Goal: Contribute content: Add original content to the website for others to see

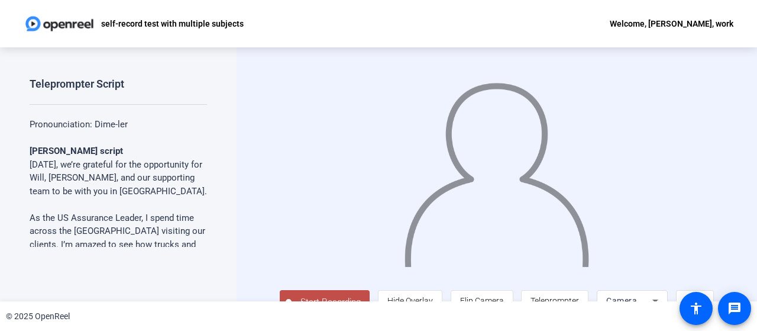
scroll to position [24, 0]
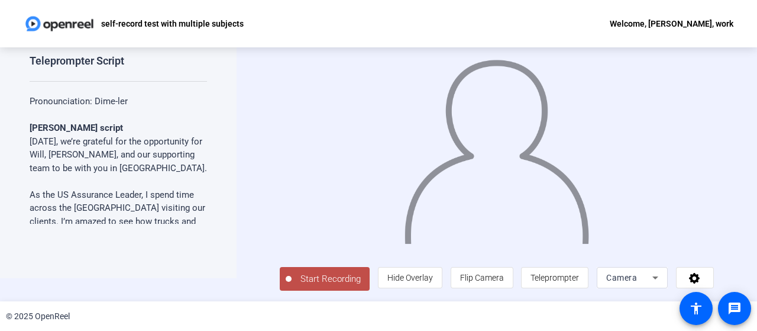
click at [317, 280] on span "Start Recording" at bounding box center [331, 279] width 78 height 14
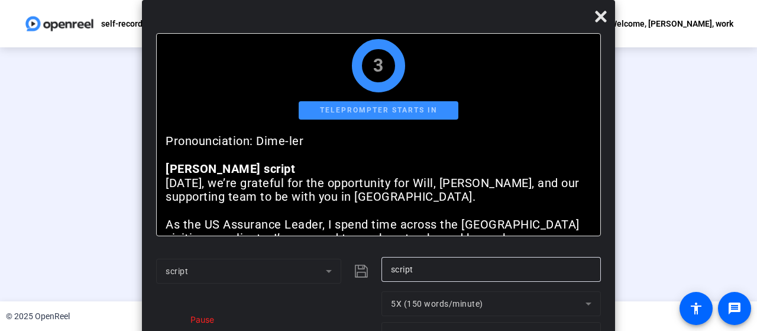
scroll to position [0, 0]
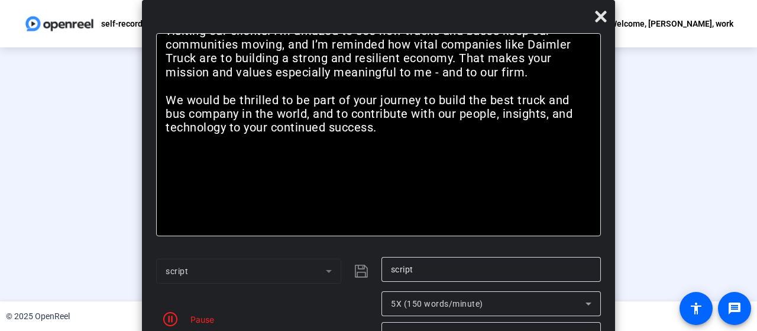
drag, startPoint x: 381, startPoint y: 18, endPoint x: 381, endPoint y: -24, distance: 42.6
click at [381, 0] on html "Accessibility Screen-Reader Guide, Feedback, and Issue Reporting | New window s…" at bounding box center [378, 165] width 757 height 331
click at [183, 277] on div "Stop Recording" at bounding box center [212, 273] width 59 height 14
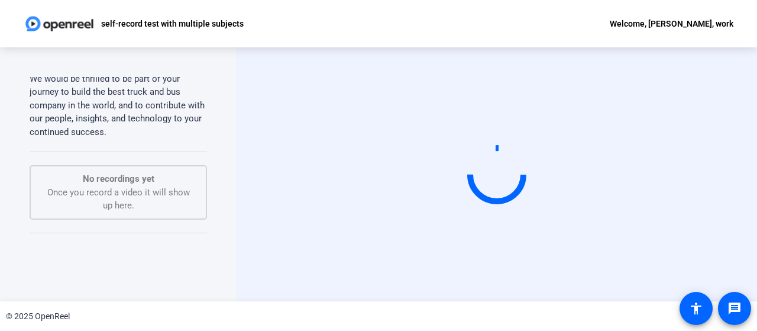
scroll to position [0, 0]
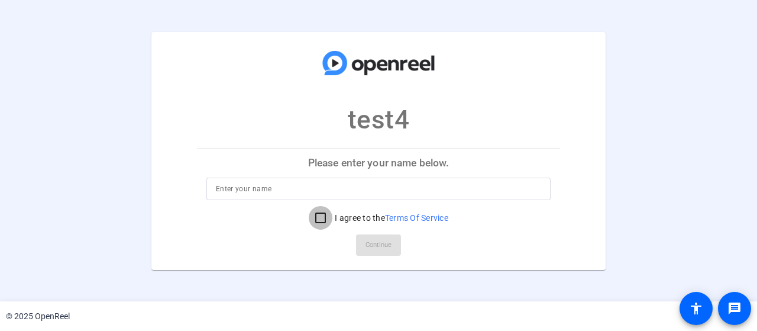
click at [325, 216] on input "I agree to the Terms Of Service" at bounding box center [321, 218] width 24 height 24
checkbox input "true"
click at [284, 193] on input at bounding box center [378, 189] width 325 height 14
type input "jen"
click at [380, 245] on span "Continue" at bounding box center [378, 245] width 26 height 18
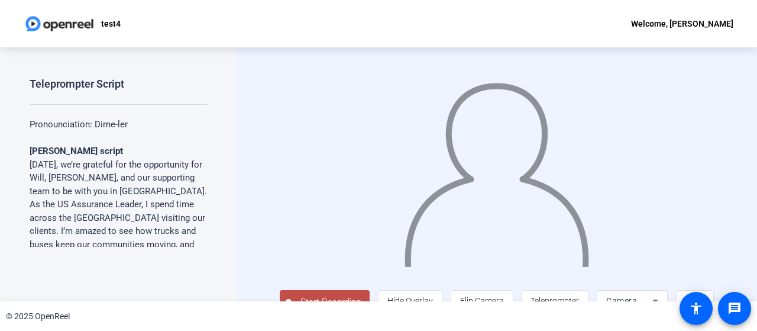
scroll to position [24, 0]
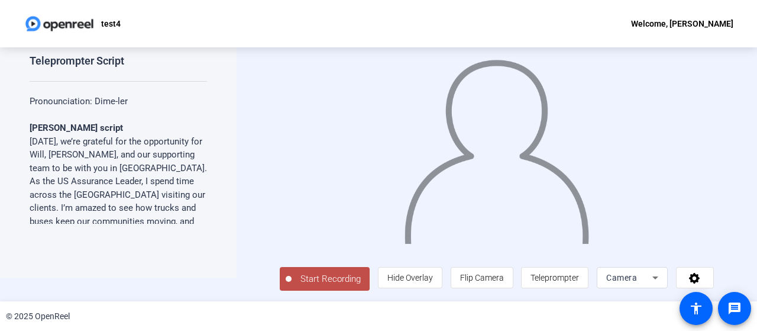
click at [326, 276] on span "Start Recording" at bounding box center [331, 279] width 78 height 14
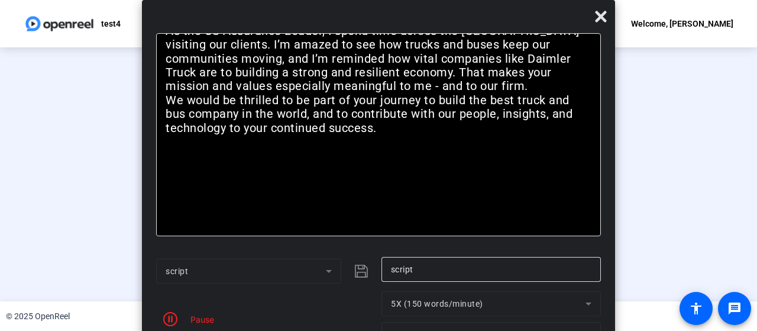
scroll to position [80, 0]
click at [183, 279] on div "Stop Recording" at bounding box center [212, 273] width 59 height 14
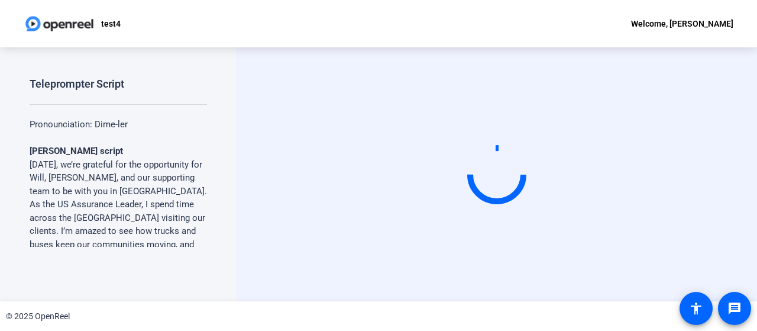
drag, startPoint x: 749, startPoint y: 156, endPoint x: 746, endPoint y: 205, distance: 49.2
click at [746, 205] on div "Start Recording" at bounding box center [497, 174] width 520 height 254
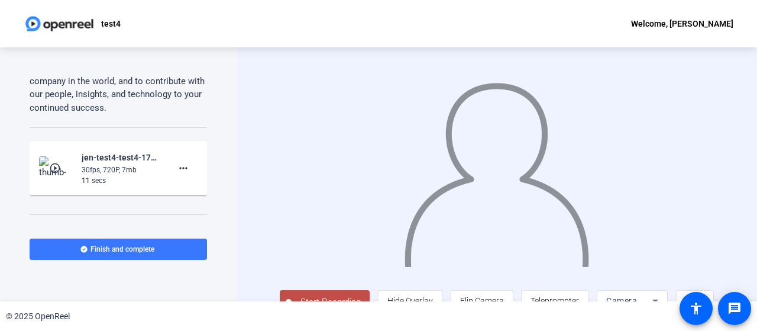
scroll to position [338, 0]
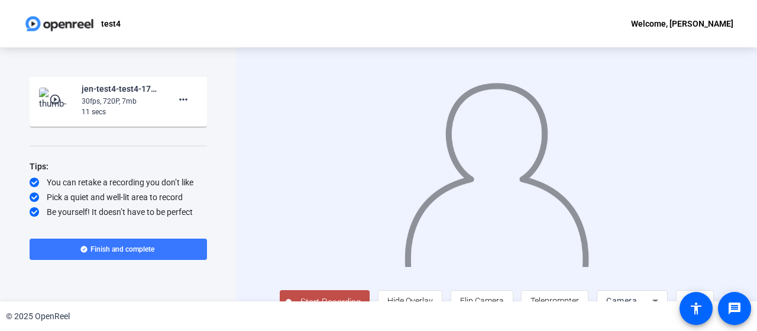
click at [318, 297] on span "Start Recording" at bounding box center [331, 302] width 78 height 14
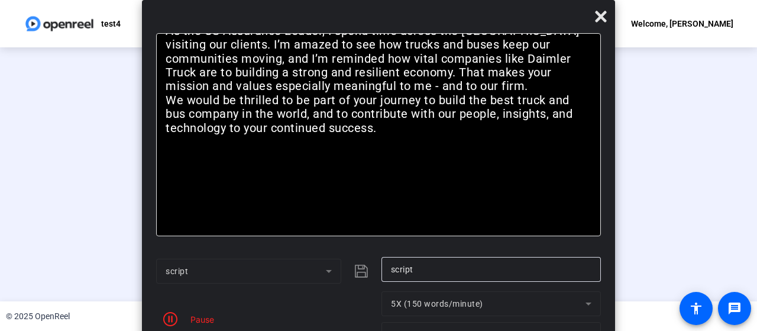
scroll to position [80, 0]
click at [183, 282] on div "00:00:13" at bounding box center [212, 285] width 59 height 11
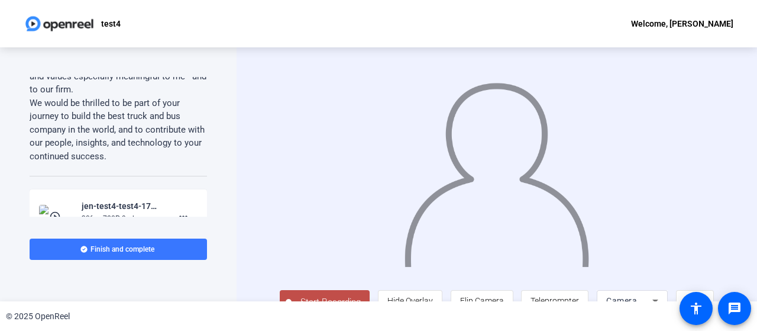
scroll to position [233, 0]
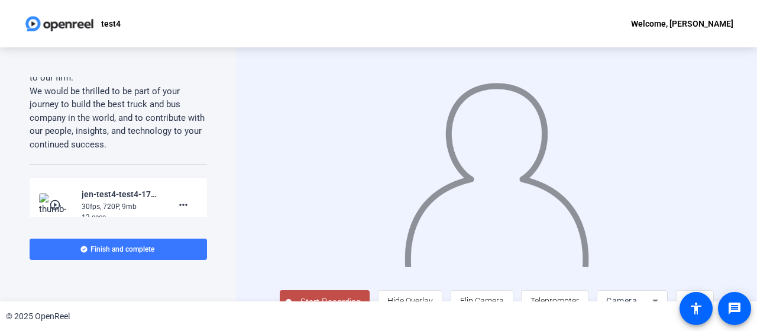
click at [326, 296] on span "Start Recording" at bounding box center [331, 302] width 78 height 14
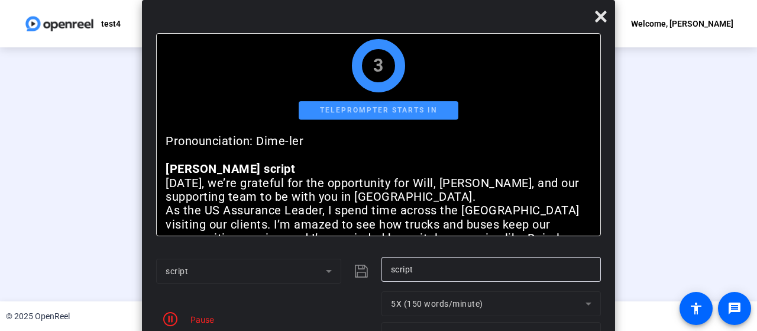
click at [326, 296] on div "Pause" at bounding box center [265, 319] width 219 height 56
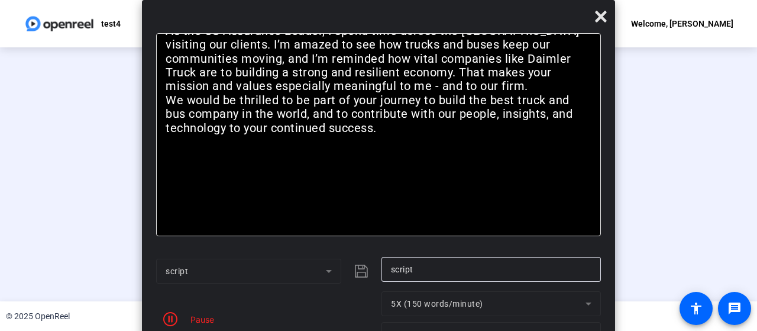
scroll to position [80, 0]
click at [183, 277] on div "Stop Recording" at bounding box center [212, 273] width 59 height 14
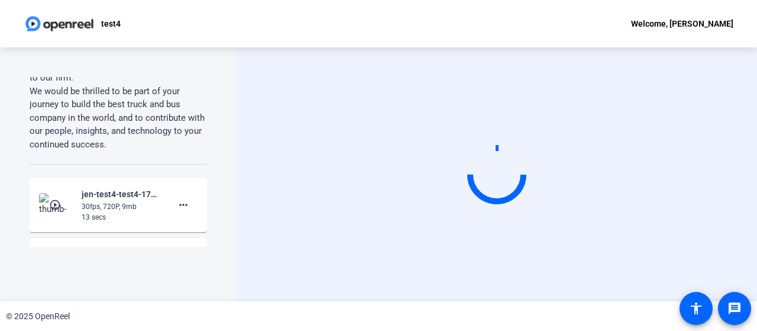
scroll to position [0, 0]
drag, startPoint x: 200, startPoint y: 167, endPoint x: 208, endPoint y: 178, distance: 13.1
click at [208, 178] on div "Teleprompter Script Pronounciation: Dime-ler Deanna script Today, we’re gratefu…" at bounding box center [118, 174] width 237 height 254
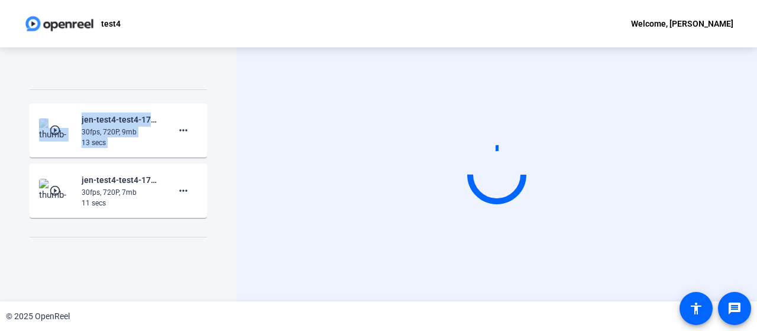
scroll to position [298, 0]
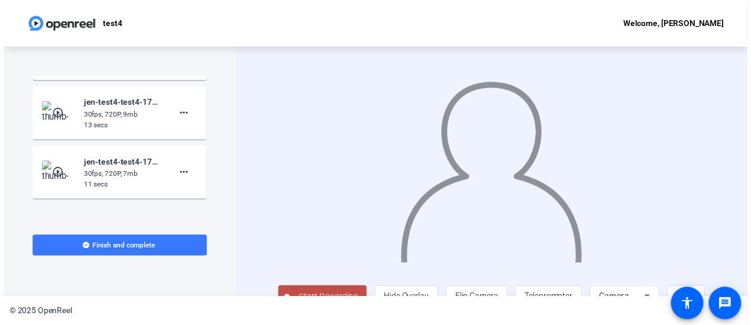
scroll to position [378, 0]
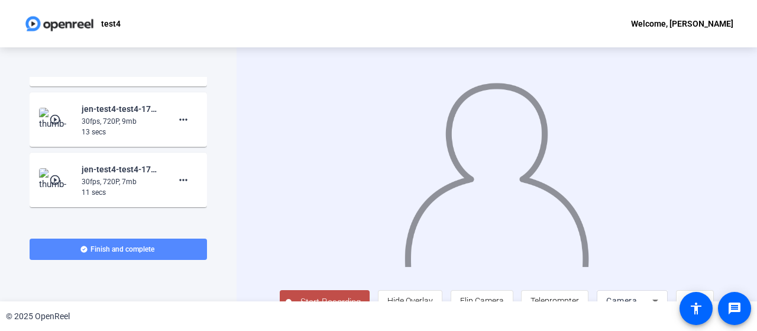
click at [117, 250] on span "Finish and complete" at bounding box center [122, 248] width 64 height 9
